Goal: Navigation & Orientation: Go to known website

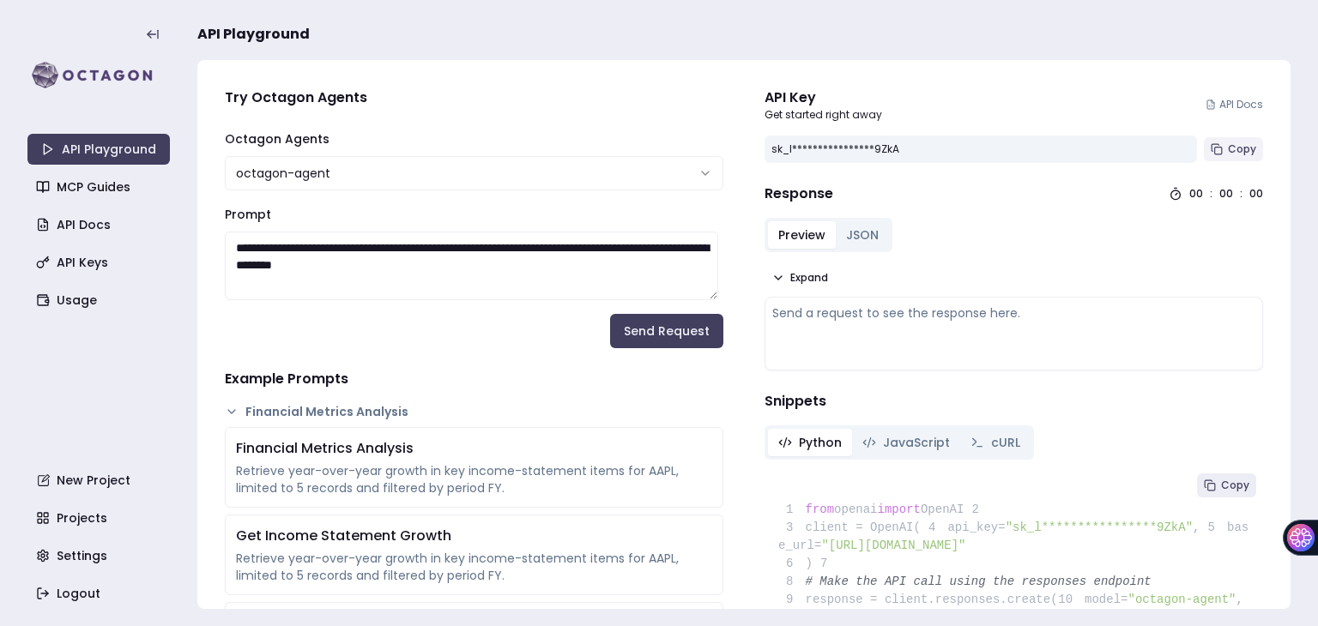
click at [1229, 148] on span "Copy" at bounding box center [1242, 149] width 28 height 14
